Goal: Navigation & Orientation: Find specific page/section

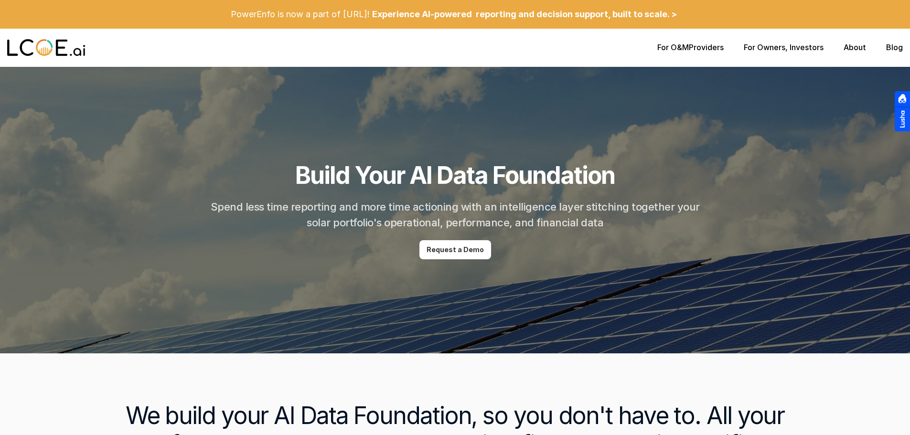
click at [888, 53] on div "For O&M Providers For Owners , Investors About Blog" at bounding box center [455, 48] width 910 height 38
click at [889, 44] on link "Blog" at bounding box center [894, 48] width 17 height 10
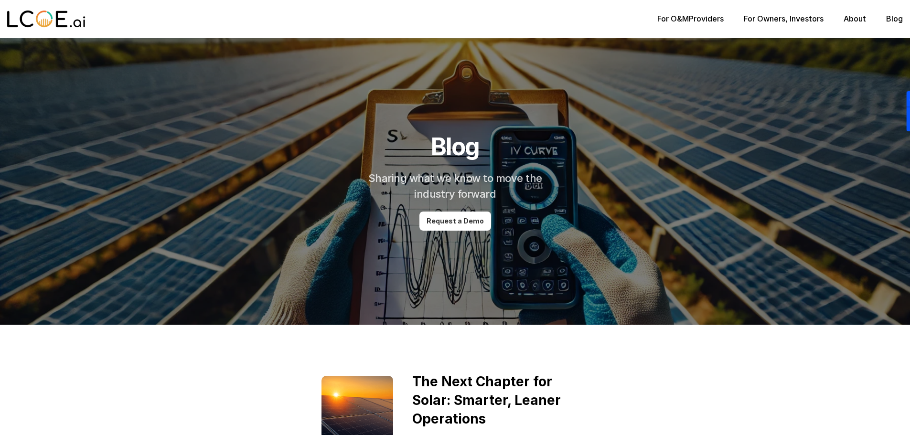
click at [886, 50] on div at bounding box center [455, 181] width 910 height 287
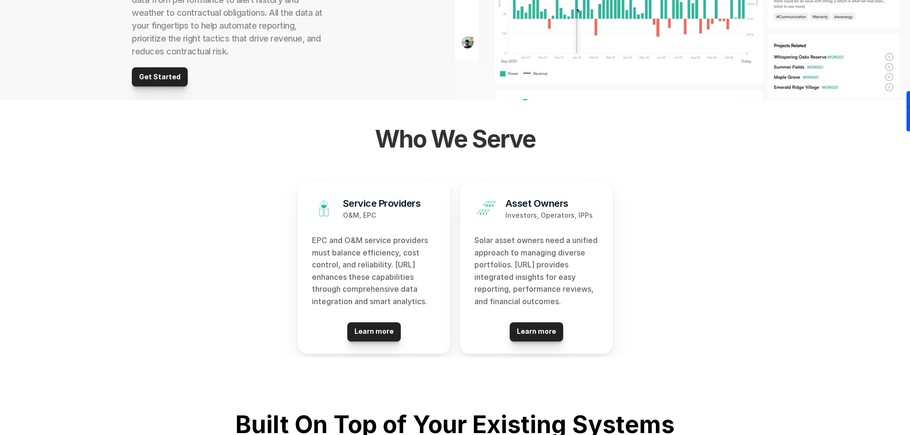
scroll to position [749, 0]
